Goal: Task Accomplishment & Management: Manage account settings

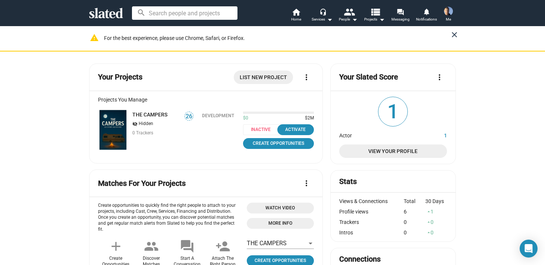
click at [455, 34] on mat-icon "close" at bounding box center [454, 34] width 9 height 9
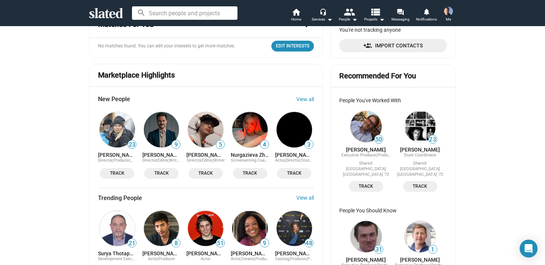
scroll to position [255, 0]
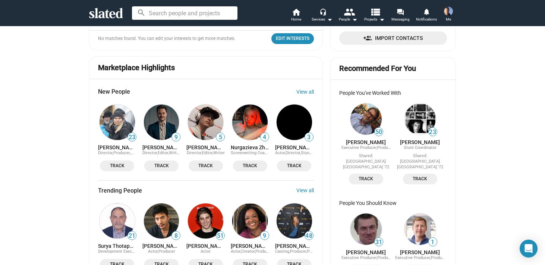
click at [448, 10] on img at bounding box center [448, 11] width 9 height 9
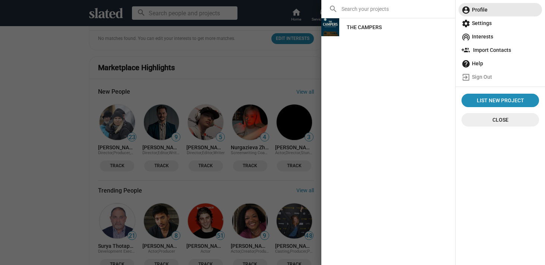
click at [474, 10] on span "account_circle Profile" at bounding box center [501, 9] width 78 height 13
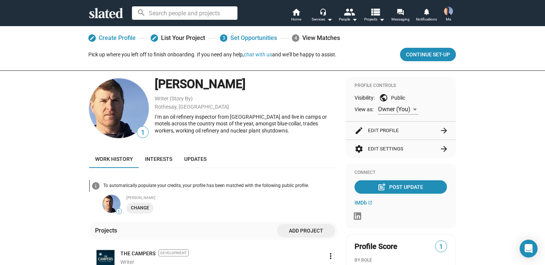
scroll to position [3, 0]
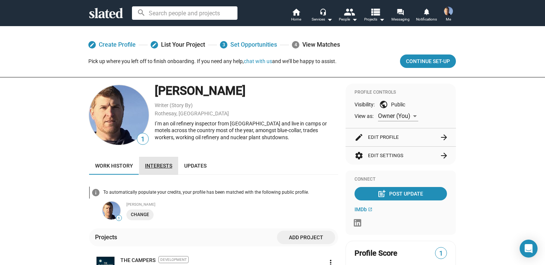
click at [154, 165] on span "Interests" at bounding box center [158, 166] width 27 height 6
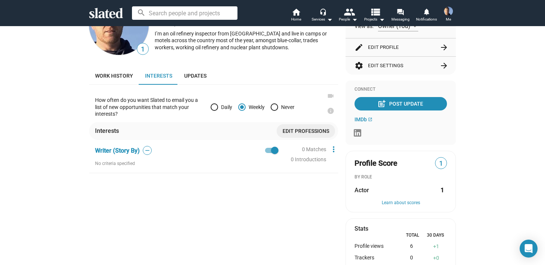
scroll to position [95, 0]
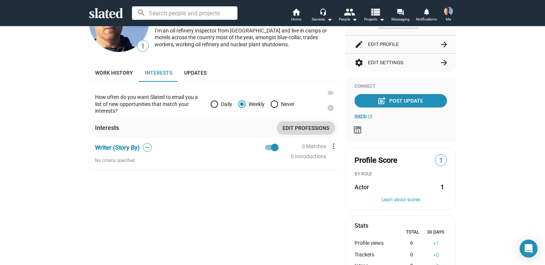
click at [304, 126] on span "Edit professions" at bounding box center [306, 127] width 47 height 13
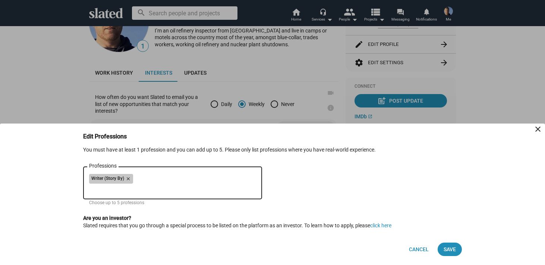
click at [188, 174] on div "Writer (Story By) close" at bounding box center [172, 180] width 167 height 12
click at [188, 181] on div "Writer (Story By) close" at bounding box center [172, 180] width 167 height 12
click at [539, 127] on mat-icon "close" at bounding box center [538, 129] width 9 height 9
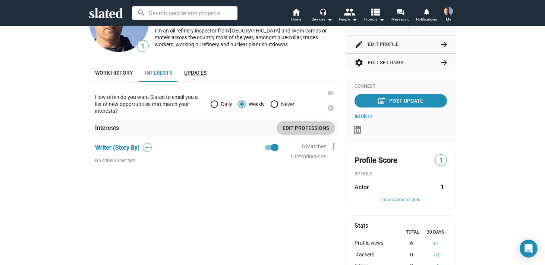
click at [196, 72] on span "Updates" at bounding box center [195, 73] width 22 height 6
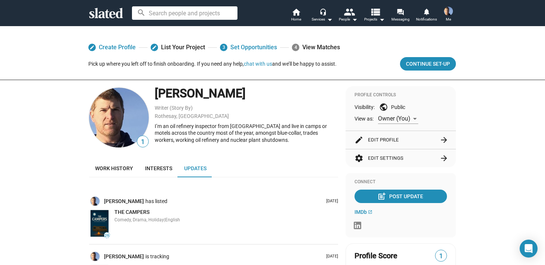
click at [384, 158] on button "settings Edit Settings arrow_forward" at bounding box center [401, 158] width 92 height 18
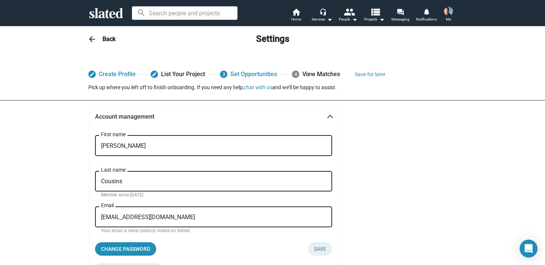
click at [92, 37] on mat-icon "arrow_back" at bounding box center [92, 39] width 9 height 9
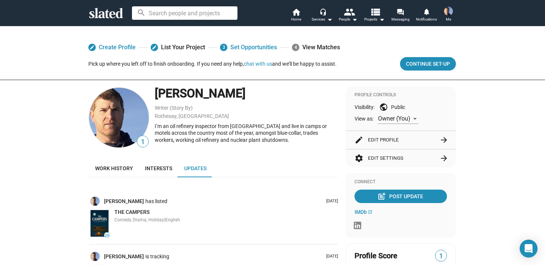
click at [443, 138] on mat-icon "arrow_forward" at bounding box center [444, 139] width 9 height 9
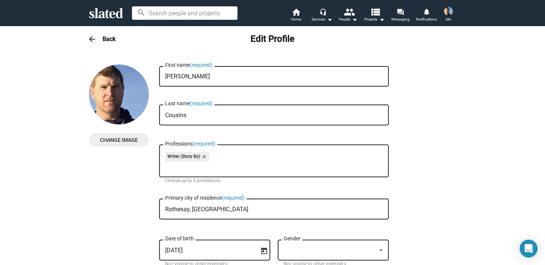
click at [93, 37] on mat-icon "arrow_back" at bounding box center [92, 39] width 9 height 9
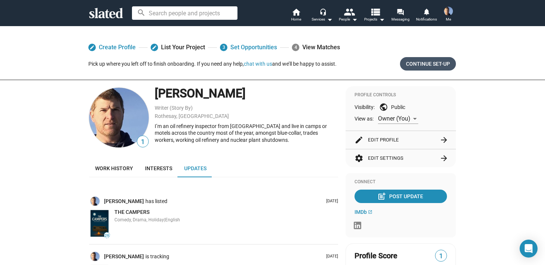
click at [422, 64] on span "Continue Set-up" at bounding box center [428, 63] width 44 height 13
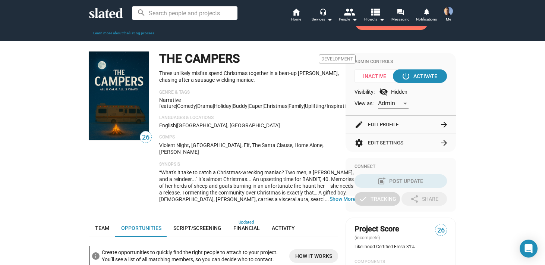
scroll to position [43, 0]
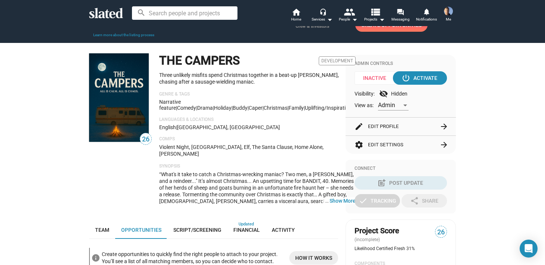
click at [109, 34] on link "Learn more about the listing process" at bounding box center [123, 35] width 61 height 4
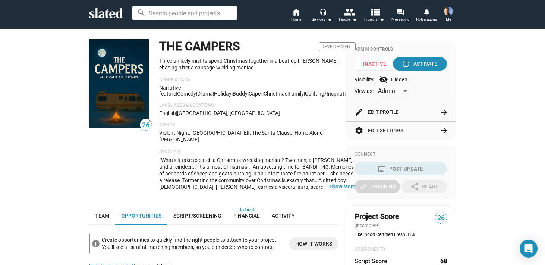
scroll to position [59, 0]
